Goal: Find specific page/section

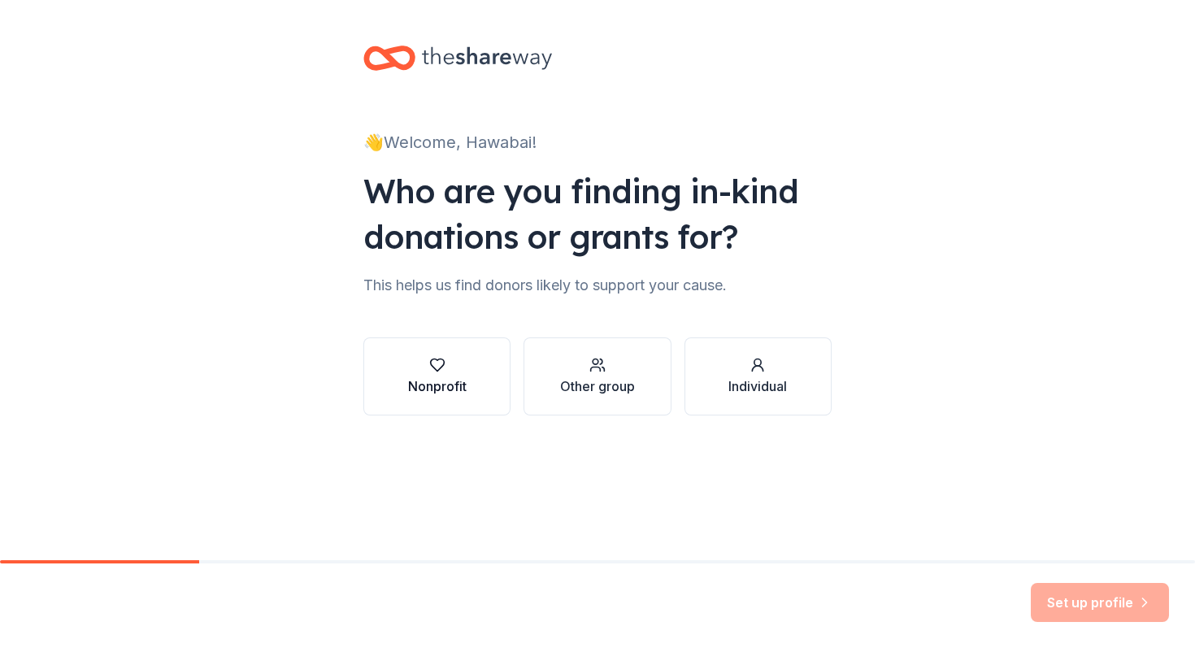
click at [454, 374] on div "Nonprofit" at bounding box center [437, 376] width 59 height 39
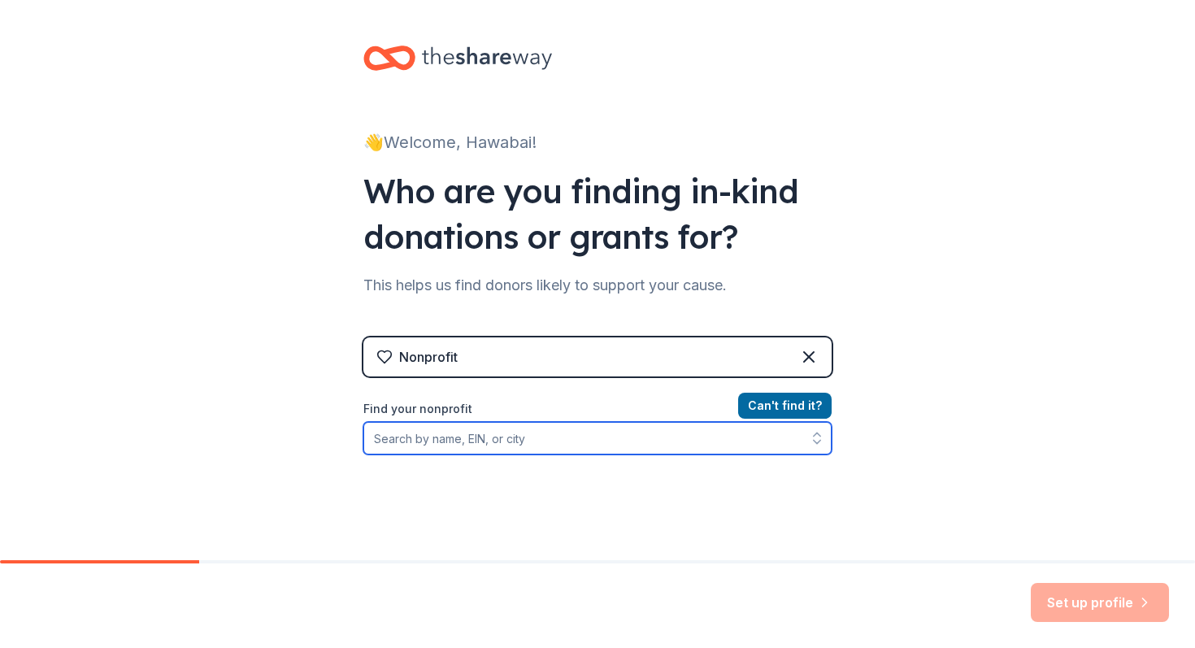
click at [463, 445] on input "Find your nonprofit" at bounding box center [597, 438] width 468 height 33
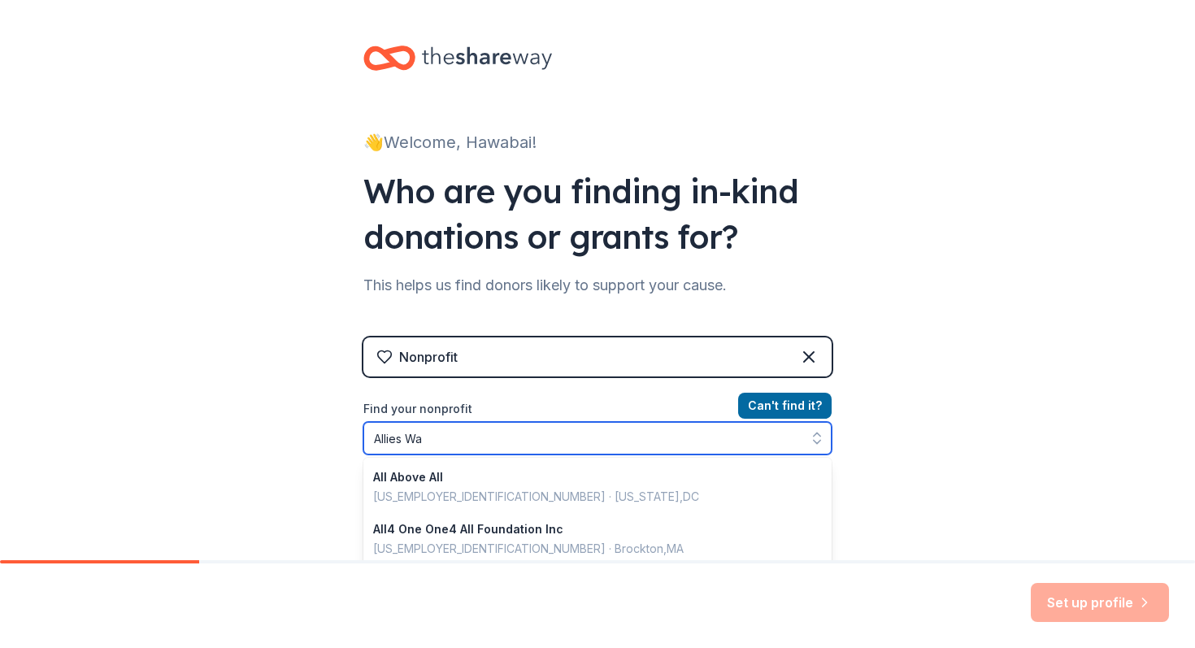
type input "Allies Way"
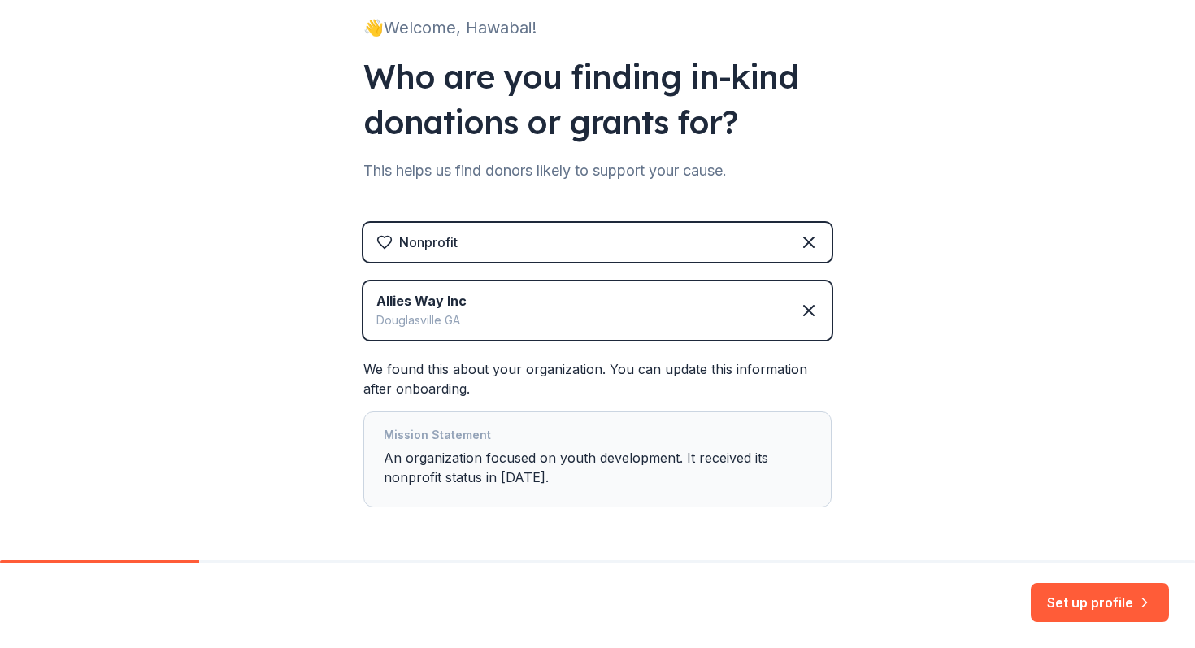
scroll to position [172, 0]
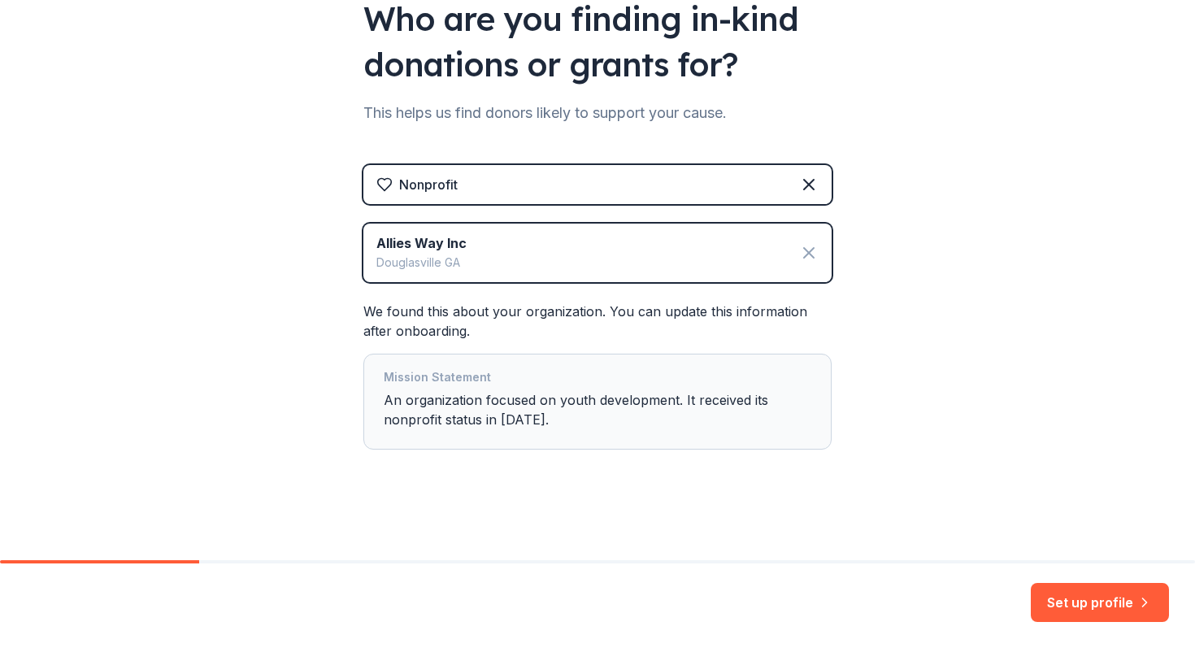
click at [806, 255] on icon at bounding box center [809, 253] width 10 height 10
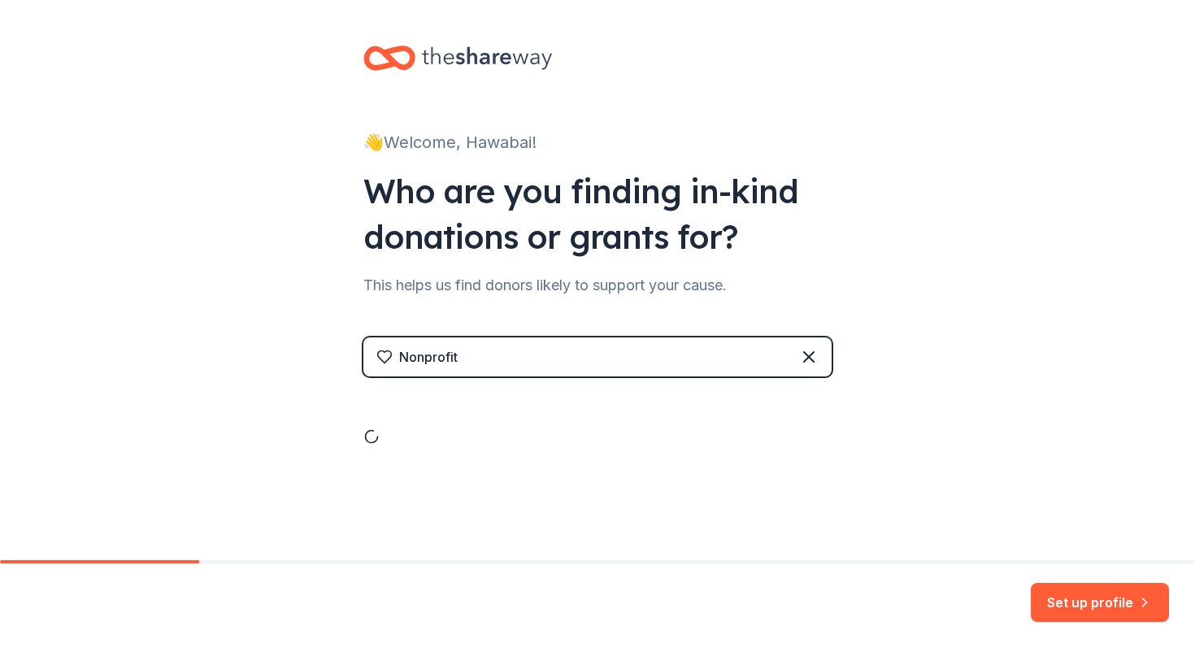
scroll to position [0, 0]
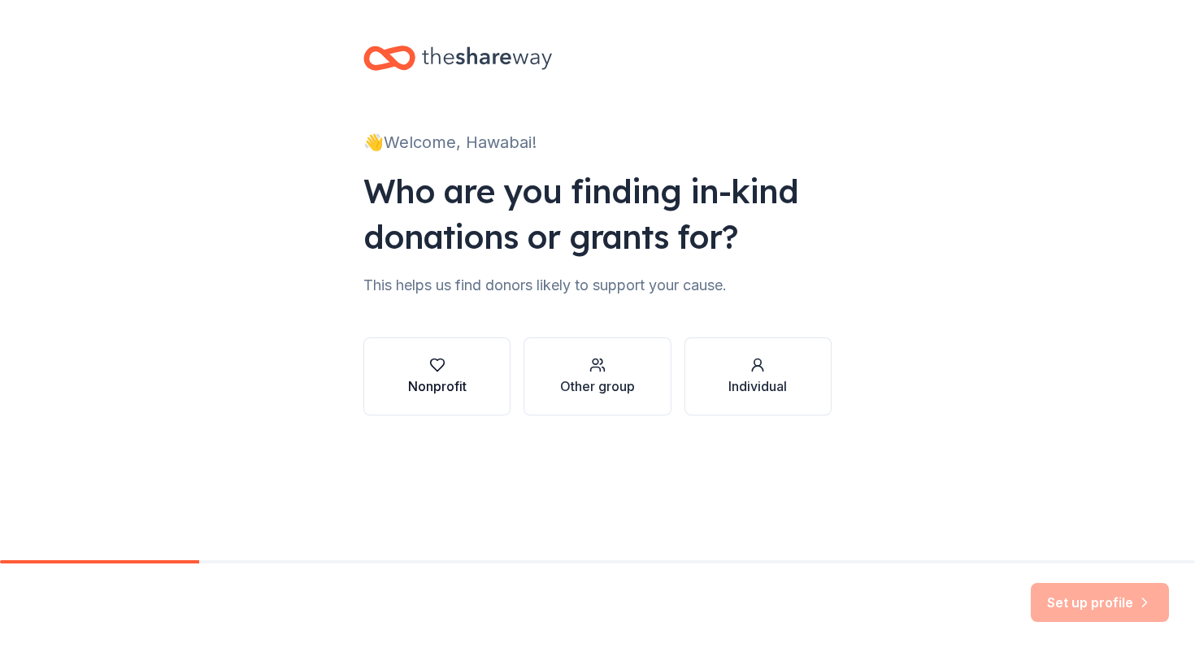
click at [475, 381] on button "Nonprofit" at bounding box center [436, 376] width 147 height 78
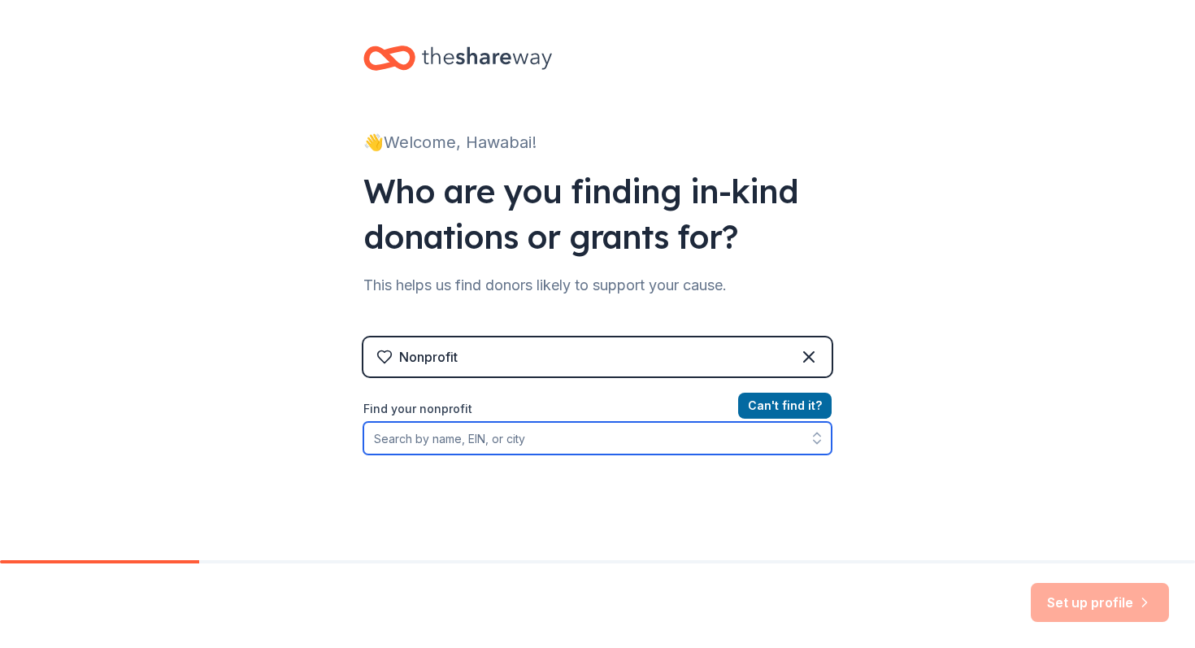
click at [445, 453] on input "Find your nonprofit" at bounding box center [597, 438] width 468 height 33
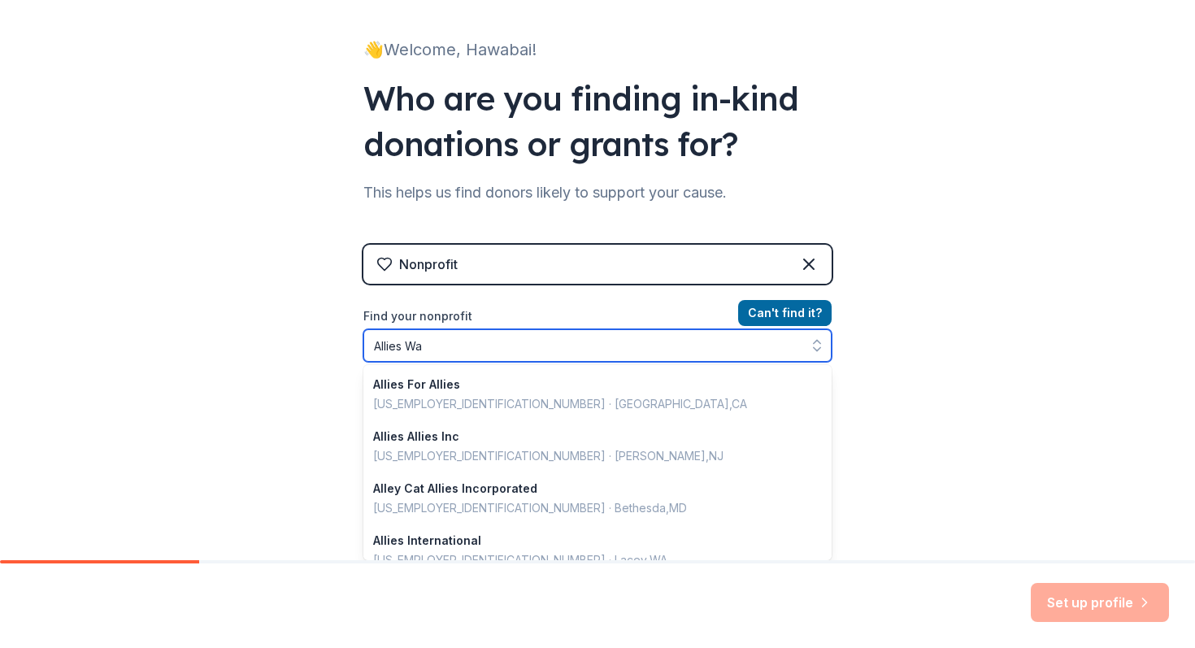
type input "Allies Way"
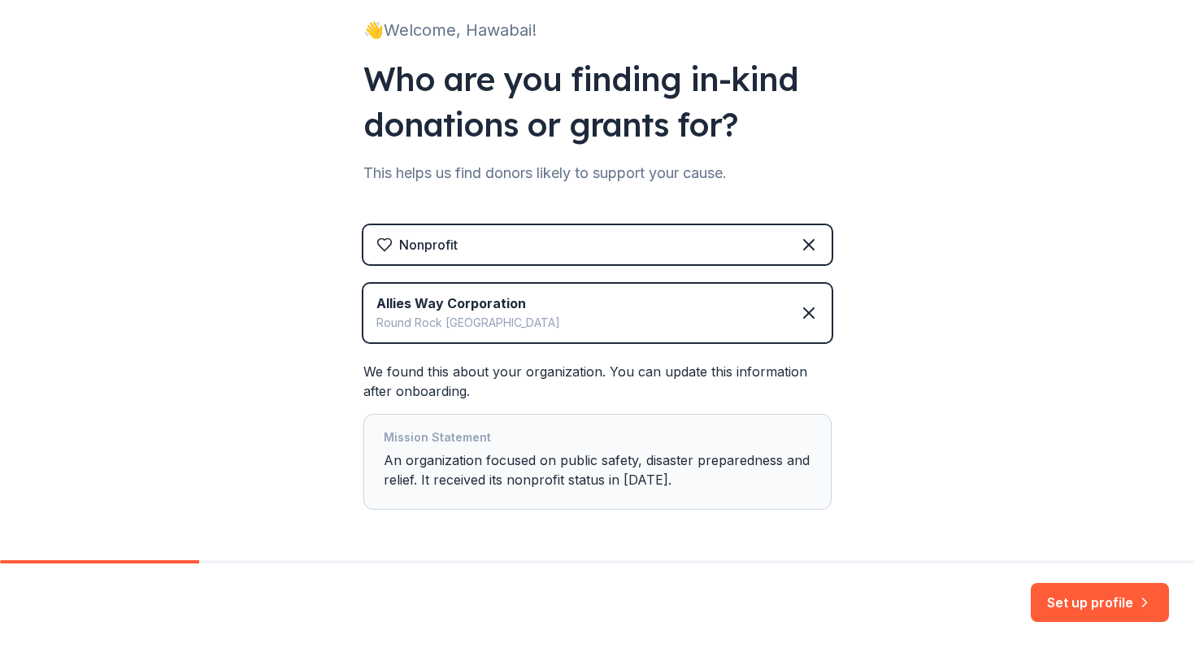
scroll to position [128, 0]
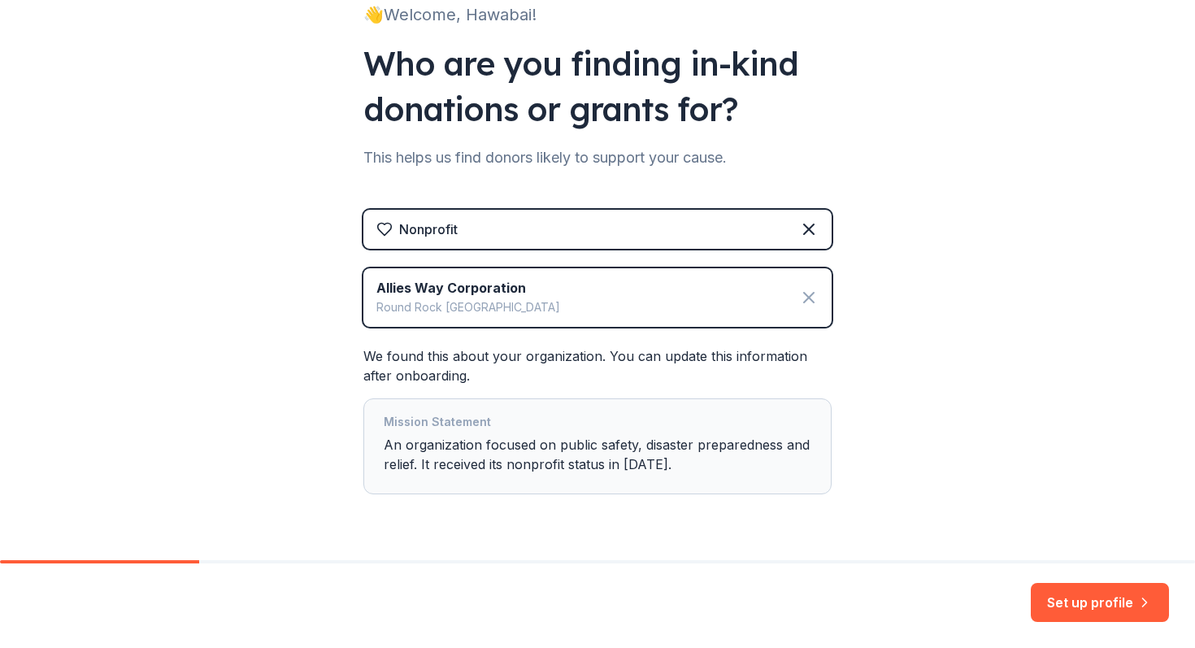
click at [808, 296] on icon at bounding box center [809, 298] width 10 height 10
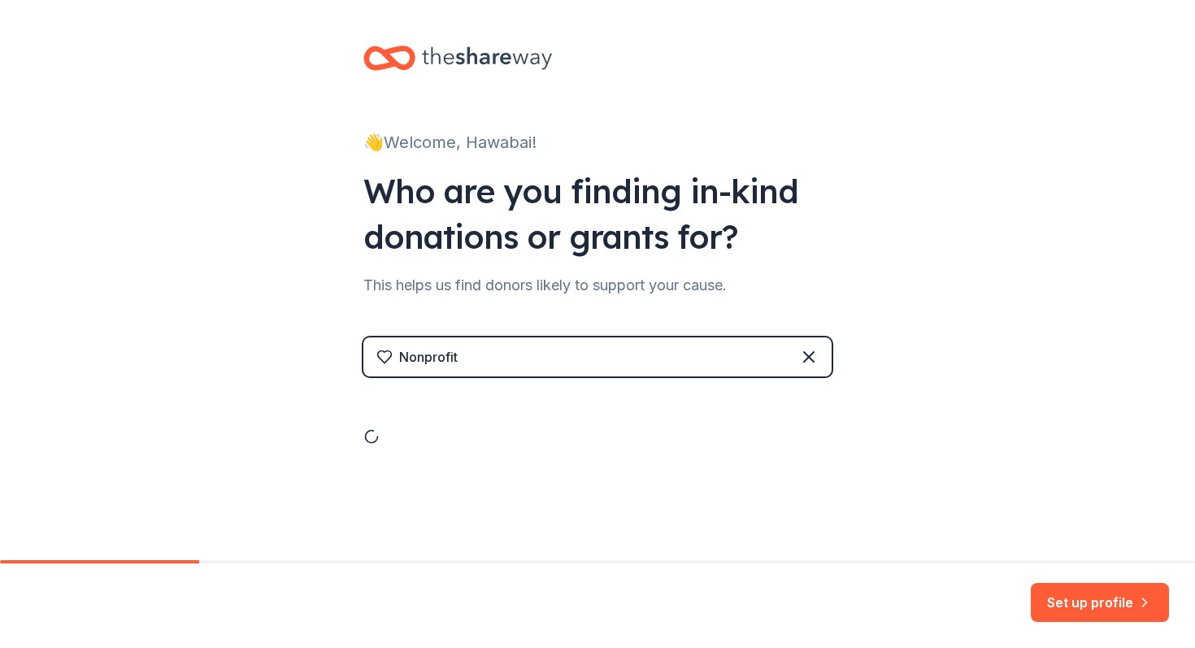
scroll to position [0, 0]
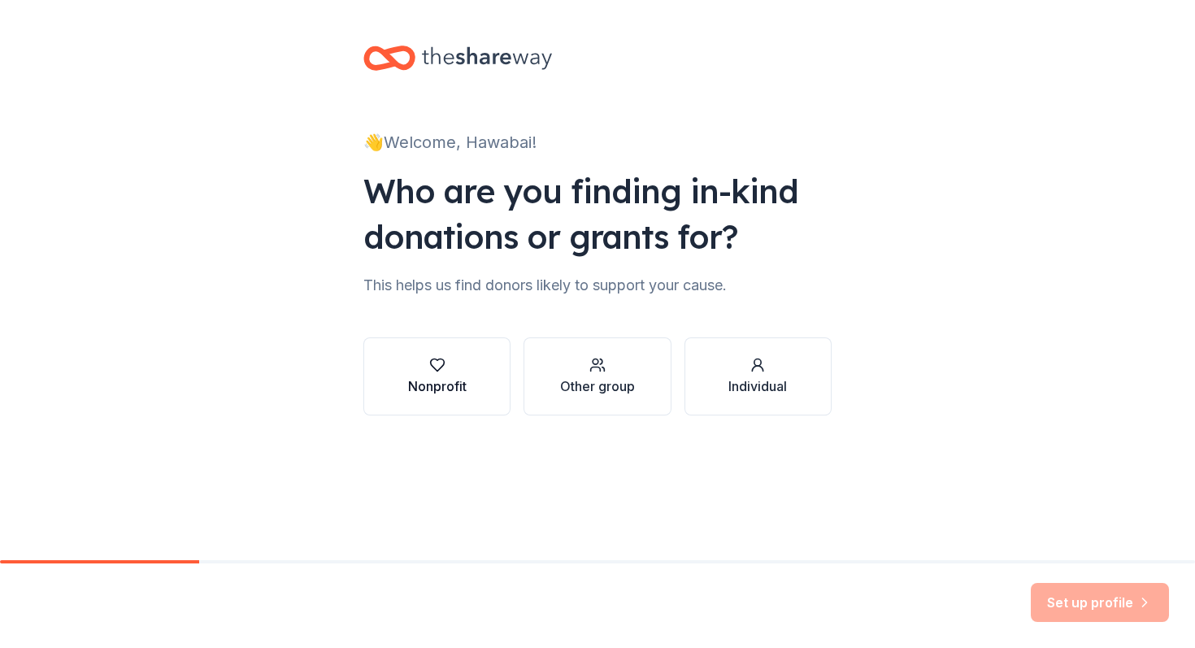
click at [434, 403] on button "Nonprofit" at bounding box center [436, 376] width 147 height 78
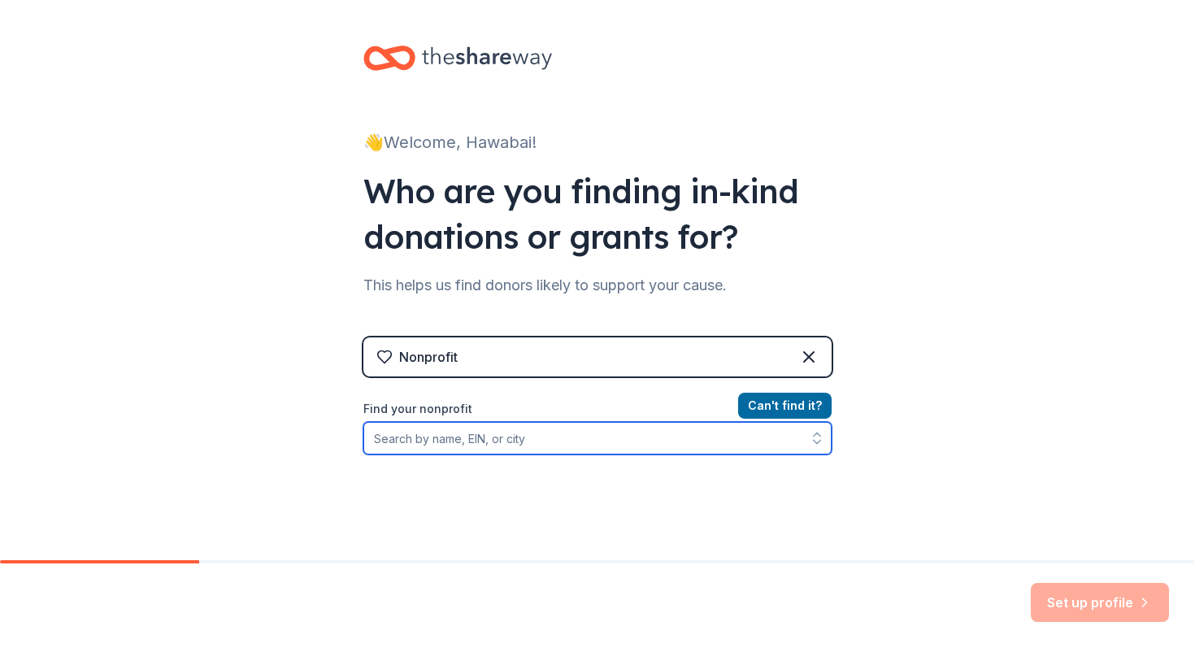
click at [437, 445] on input "Find your nonprofit" at bounding box center [597, 438] width 468 height 33
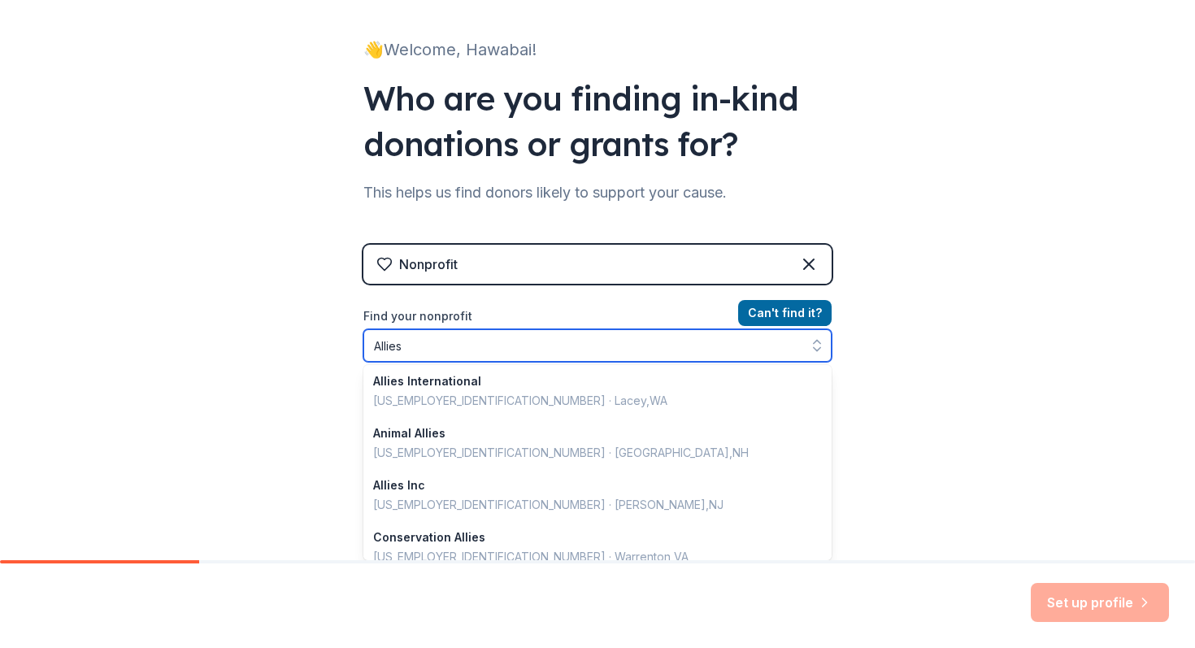
scroll to position [1148, 0]
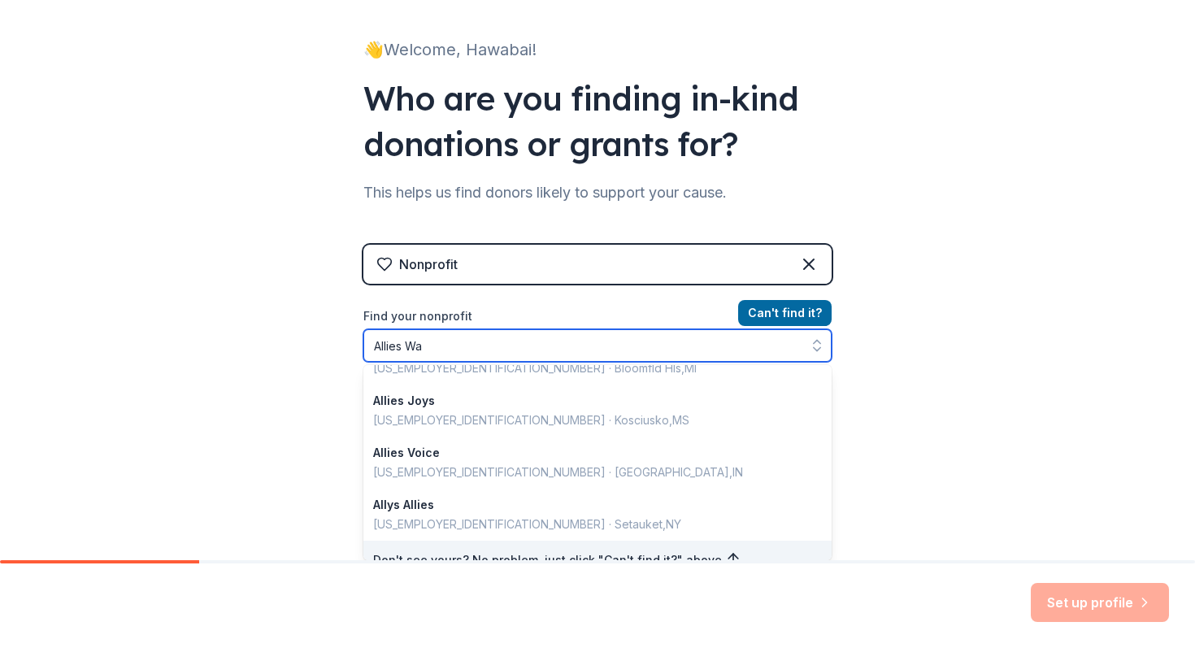
type input "Allies Way"
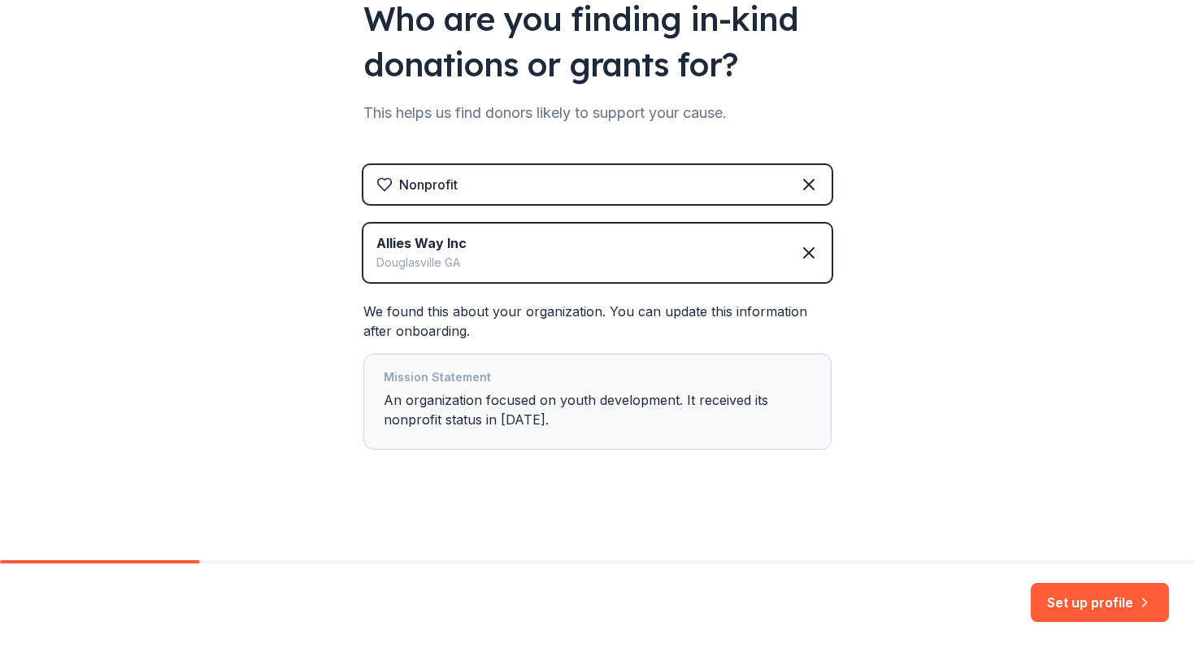
scroll to position [0, 0]
